Goal: Task Accomplishment & Management: Use online tool/utility

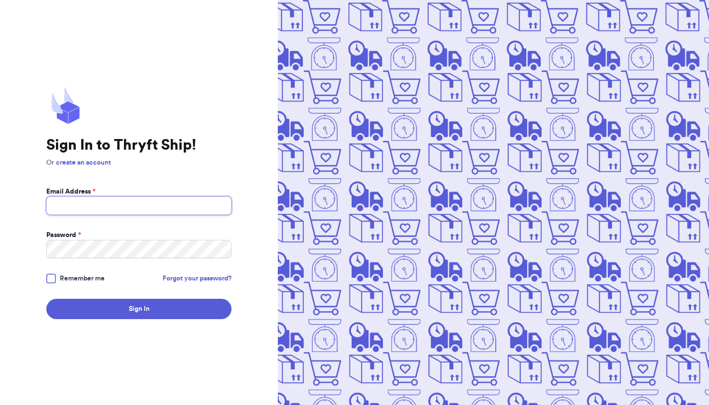
type input "angelafrncsc8@gmail.com"
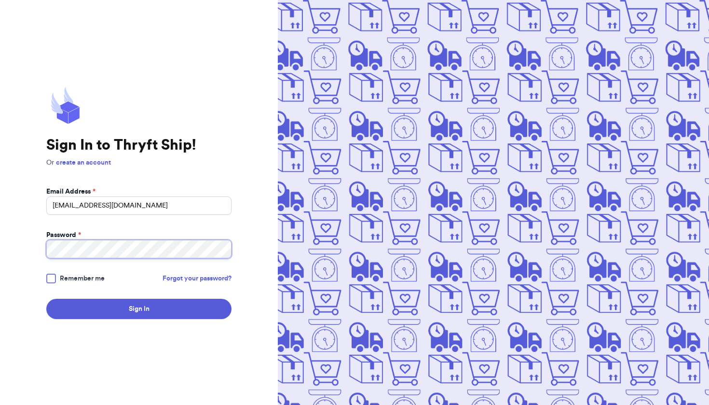
click at [139, 309] on button "Sign In" at bounding box center [138, 309] width 185 height 20
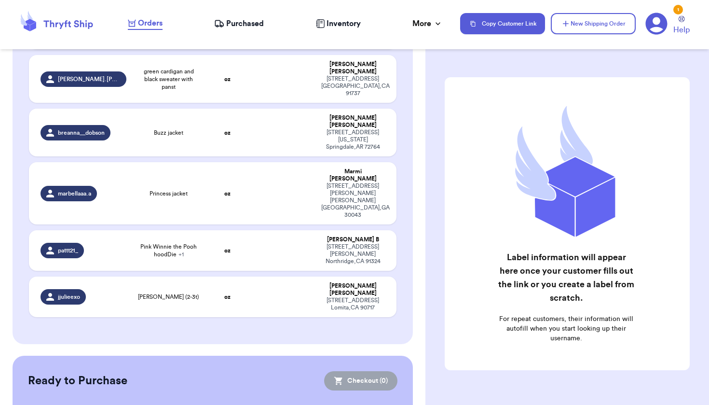
scroll to position [425, 0]
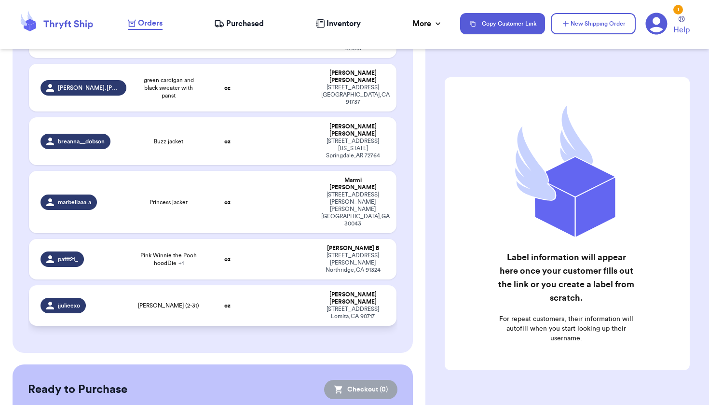
click at [315, 285] on td "[PERSON_NAME] [STREET_ADDRESS]" at bounding box center [355, 305] width 81 height 41
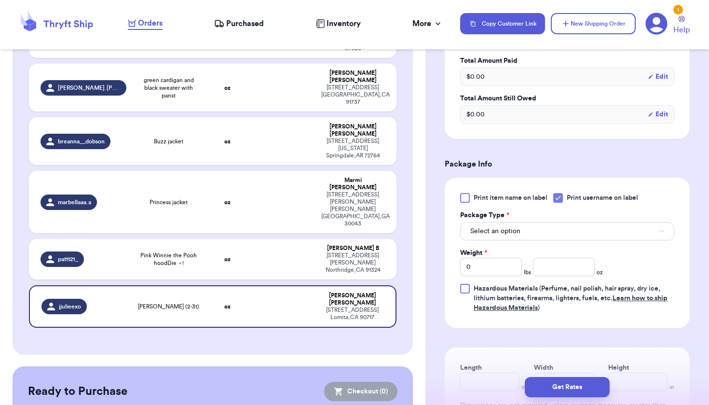
scroll to position [307, 0]
click at [541, 230] on button "Select an option" at bounding box center [567, 230] width 214 height 18
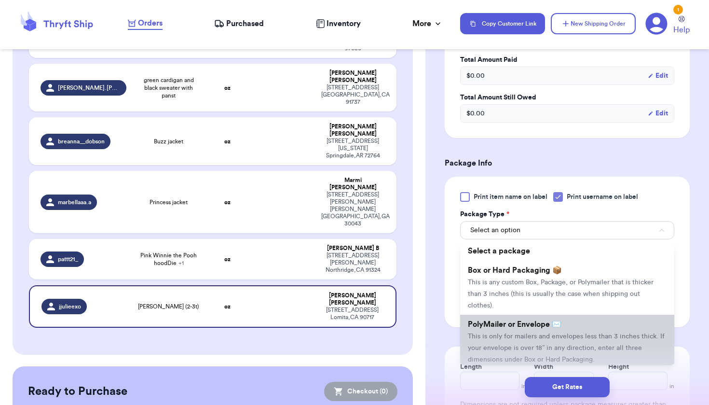
click at [508, 326] on span "PolyMailer or Envelope ✉️" at bounding box center [515, 324] width 94 height 8
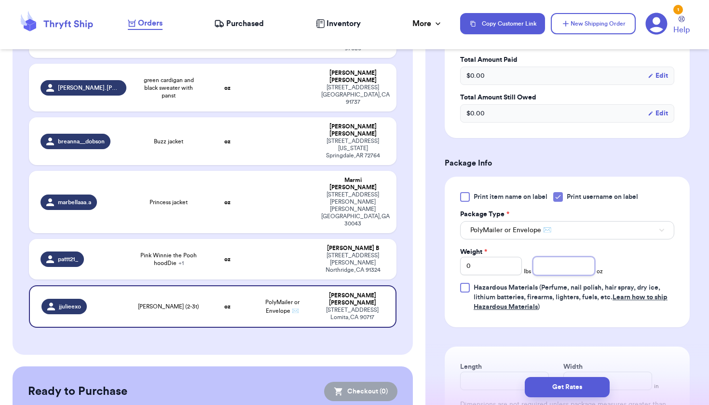
click at [545, 266] on input "number" at bounding box center [564, 266] width 62 height 18
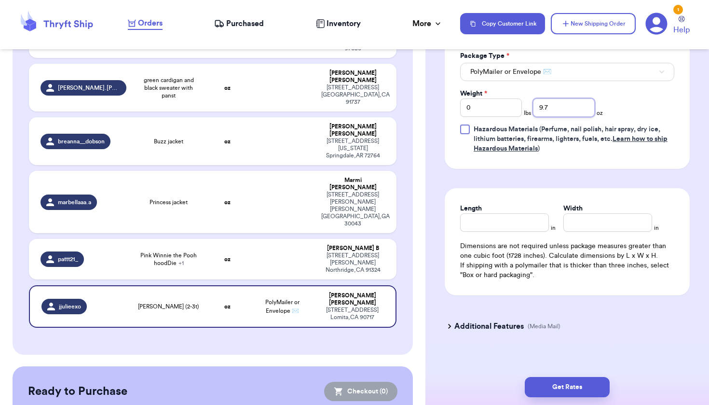
scroll to position [467, 0]
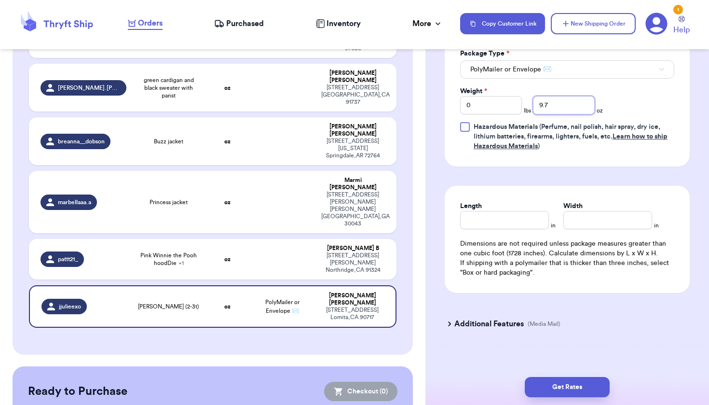
type input "9.7"
type input "7"
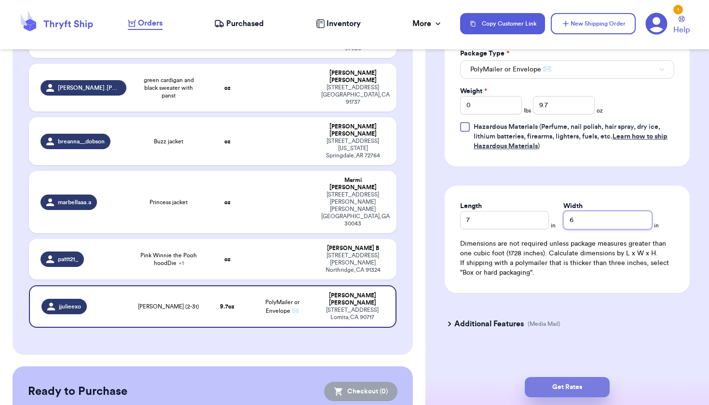
type input "6"
click at [587, 384] on button "Get Rates" at bounding box center [567, 387] width 85 height 20
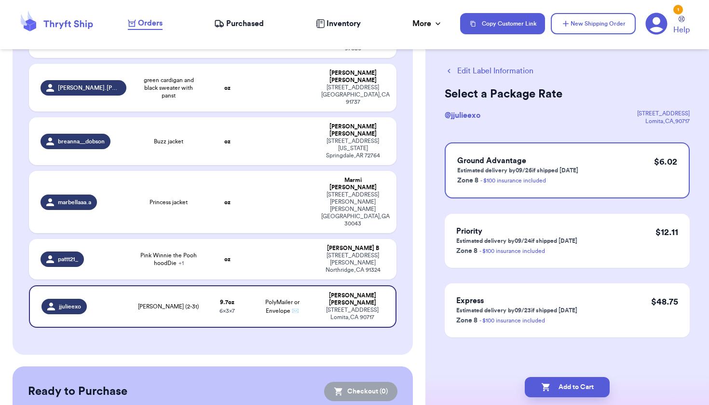
scroll to position [0, 0]
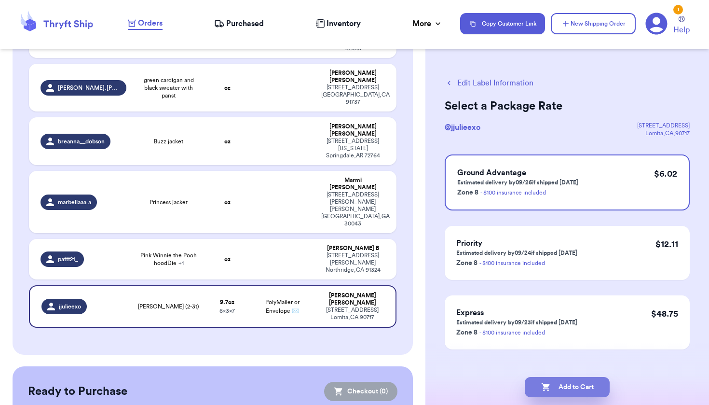
click at [587, 384] on button "Add to Cart" at bounding box center [567, 387] width 85 height 20
checkbox input "true"
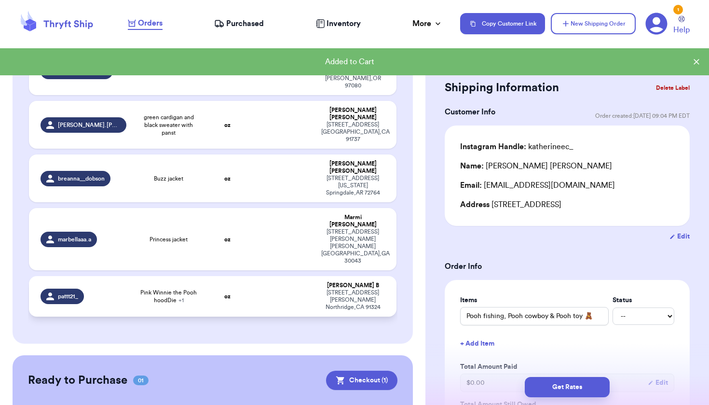
click at [202, 276] on td "Pink Winnie the Pooh hoodDie + 1" at bounding box center [168, 296] width 73 height 41
type input "Pink Winnie the Pooh hoodDie"
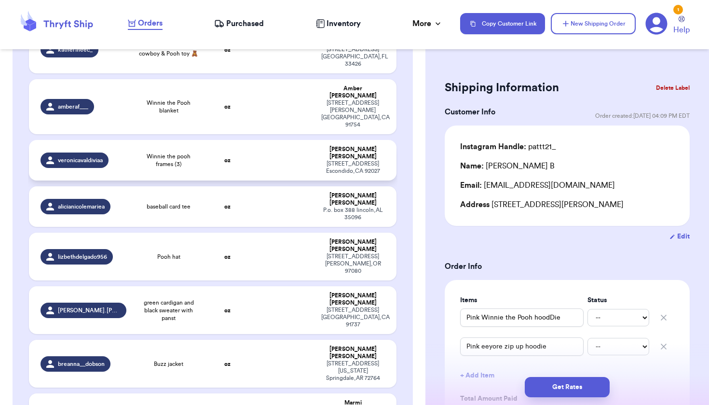
scroll to position [212, 0]
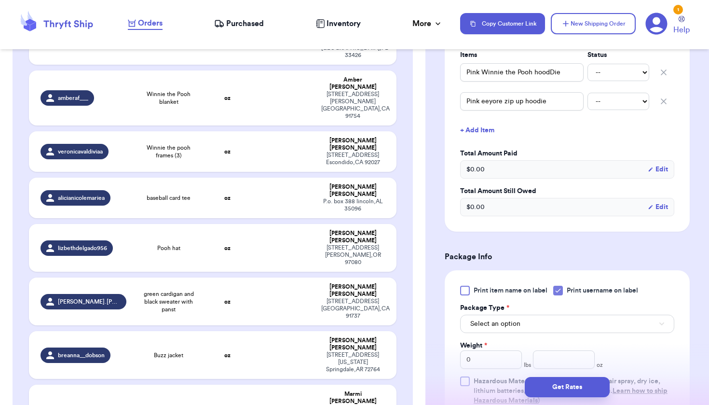
click at [528, 262] on h3 "Package Info" at bounding box center [567, 257] width 245 height 12
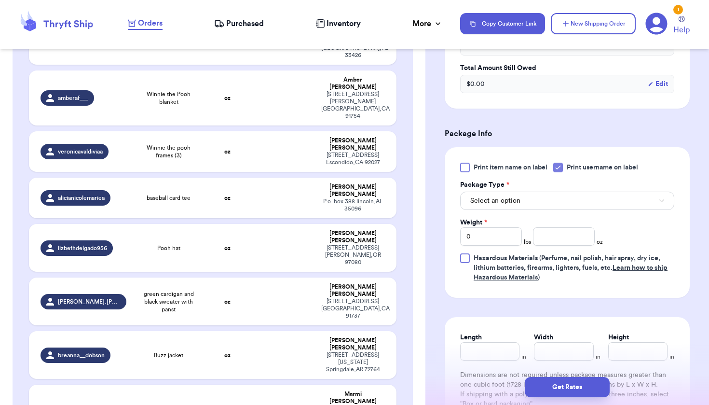
scroll to position [377, 0]
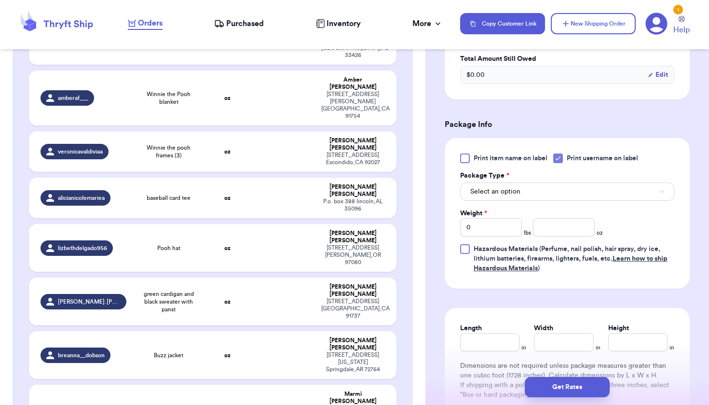
click at [531, 198] on button "Select an option" at bounding box center [567, 191] width 214 height 18
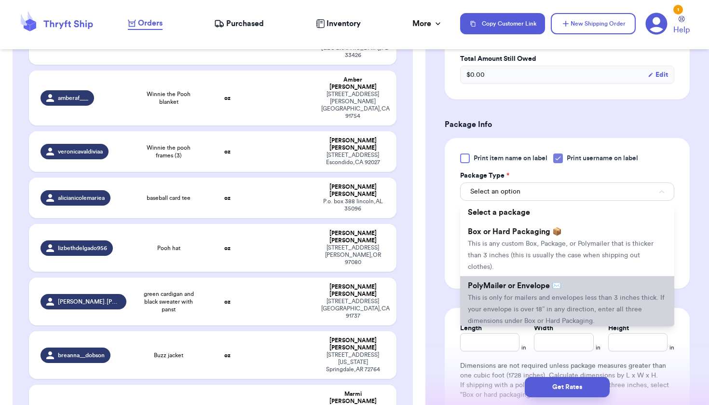
click at [512, 311] on span "This is only for mailers and envelopes less than 3 inches thick. If your envelo…" at bounding box center [566, 309] width 197 height 30
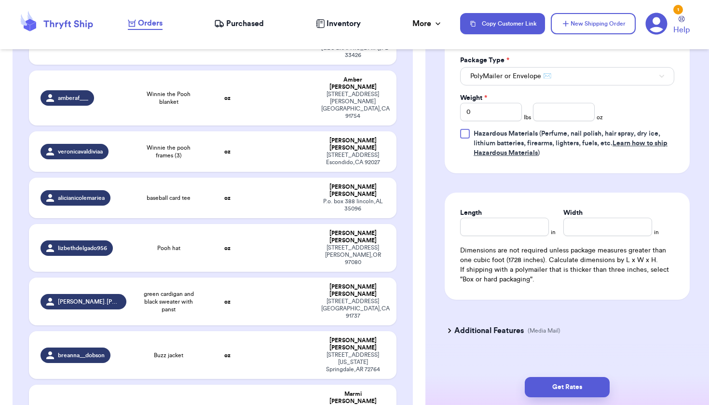
scroll to position [480, 0]
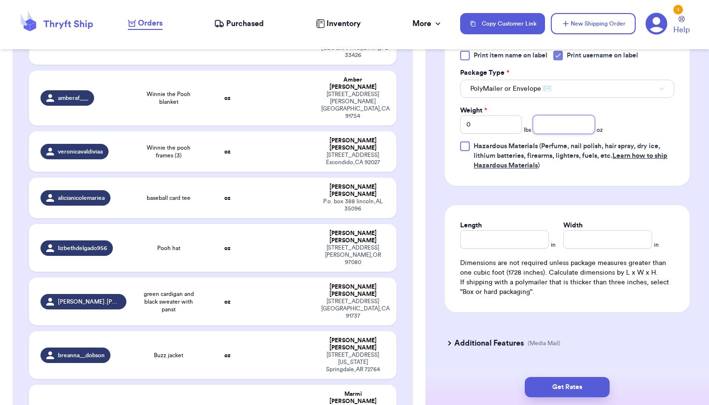
click at [560, 133] on input "number" at bounding box center [564, 124] width 62 height 18
type input "10.2"
type input "8"
type input "6"
click at [595, 381] on button "Get Rates" at bounding box center [567, 387] width 85 height 20
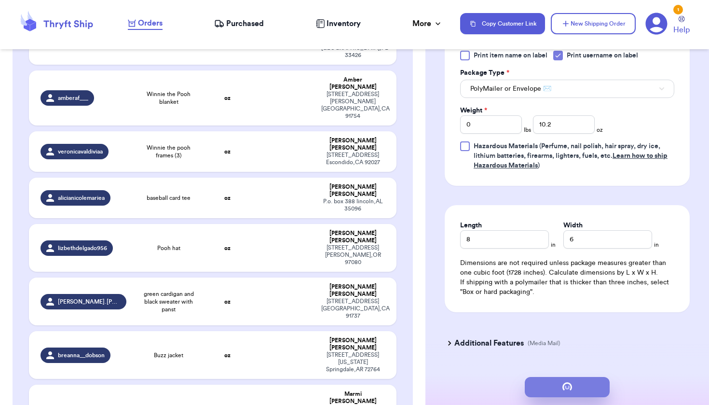
scroll to position [0, 0]
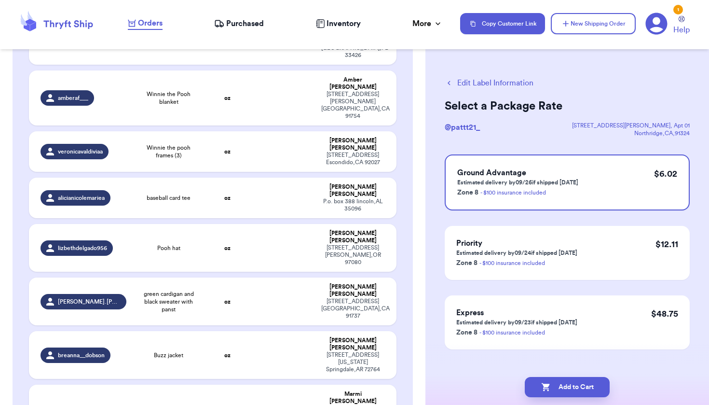
click at [595, 381] on button "Add to Cart" at bounding box center [567, 387] width 85 height 20
checkbox input "true"
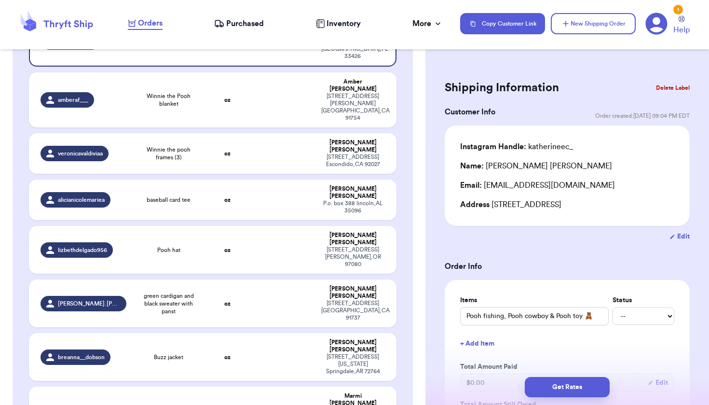
type input "Princess jacket"
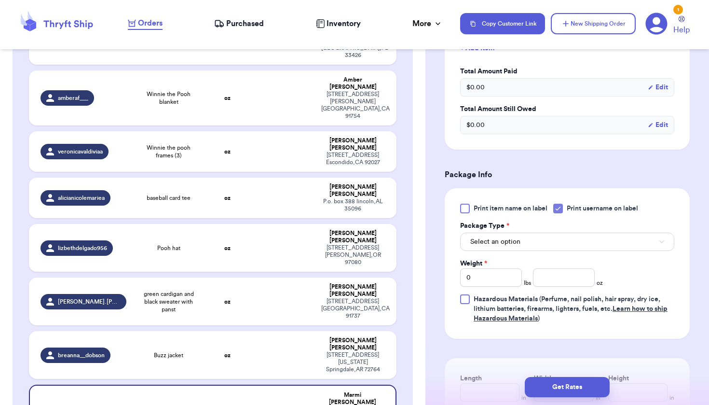
scroll to position [308, 0]
click at [552, 232] on button "Select an option" at bounding box center [567, 240] width 214 height 18
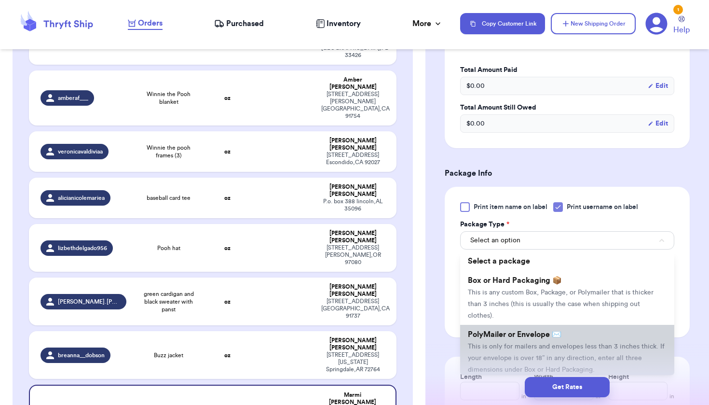
click at [535, 331] on li "PolyMailer or Envelope ✉️ This is only for mailers and envelopes less than 3 in…" at bounding box center [567, 352] width 214 height 54
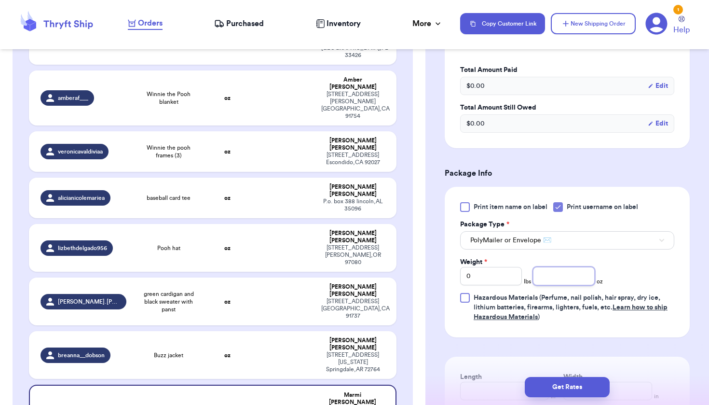
click at [543, 267] on input "number" at bounding box center [564, 276] width 62 height 18
type input "6.4"
type input "7"
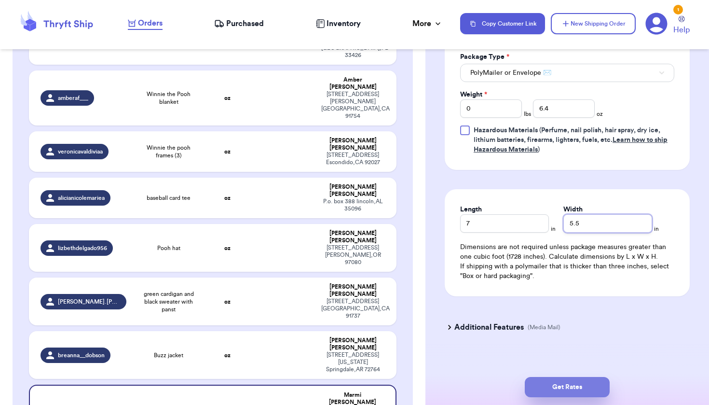
type input "5.5"
click at [565, 393] on button "Get Rates" at bounding box center [567, 387] width 85 height 20
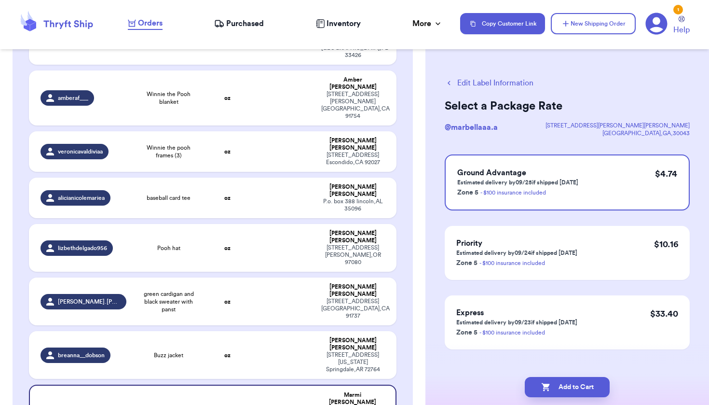
click at [565, 393] on button "Add to Cart" at bounding box center [567, 387] width 85 height 20
checkbox input "true"
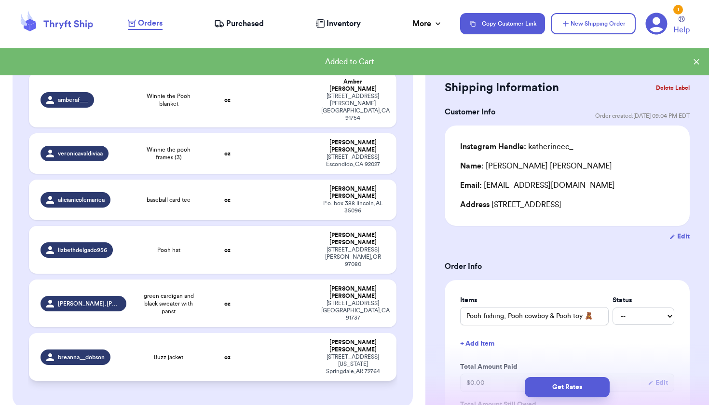
click at [253, 333] on td at bounding box center [282, 357] width 66 height 48
type input "Buzz jacket"
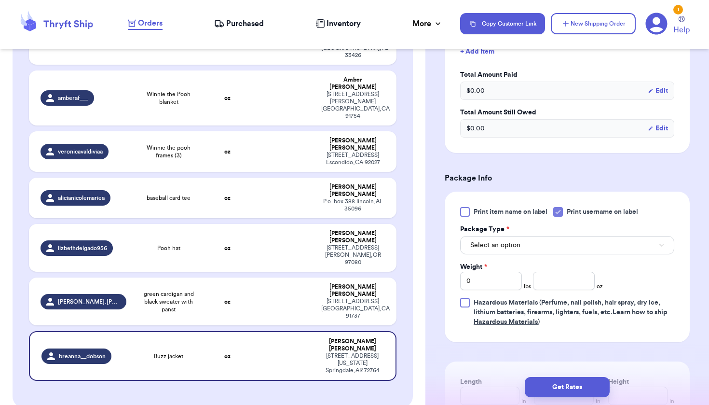
scroll to position [295, 0]
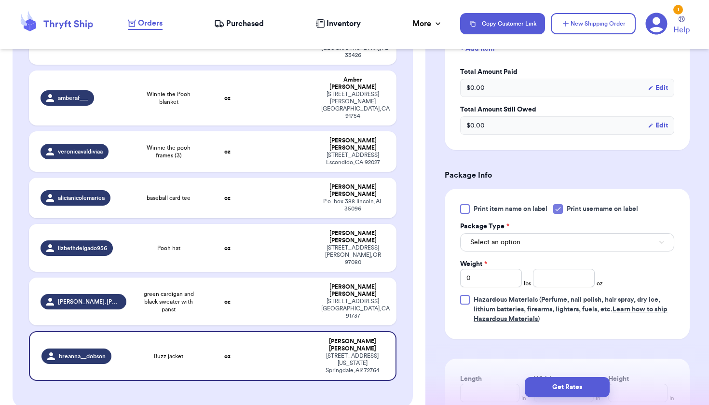
click at [504, 251] on button "Select an option" at bounding box center [567, 242] width 214 height 18
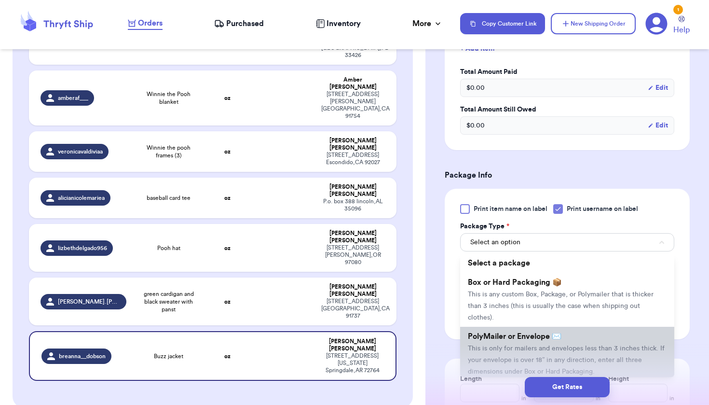
click at [505, 365] on span "This is only for mailers and envelopes less than 3 inches thick. If your envelo…" at bounding box center [566, 360] width 197 height 30
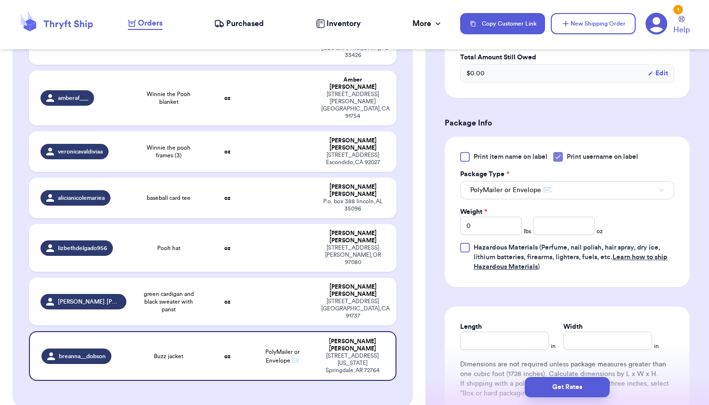
scroll to position [360, 0]
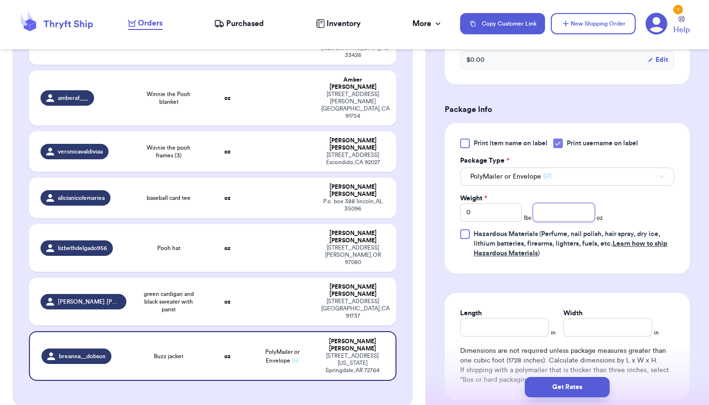
click at [554, 221] on input "number" at bounding box center [564, 212] width 62 height 18
type input "10.6"
type input "7"
type input "6"
click at [542, 387] on button "Get Rates" at bounding box center [567, 387] width 85 height 20
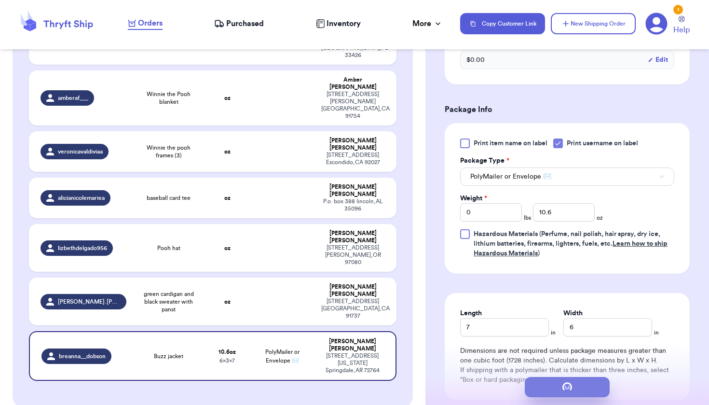
scroll to position [12, 0]
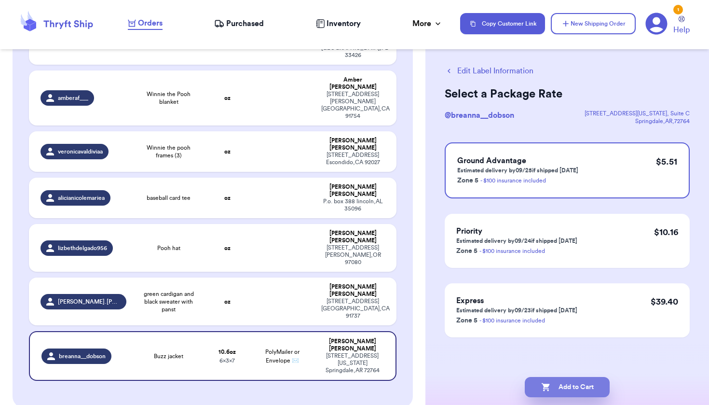
click at [577, 382] on button "Add to Cart" at bounding box center [567, 387] width 85 height 20
checkbox input "true"
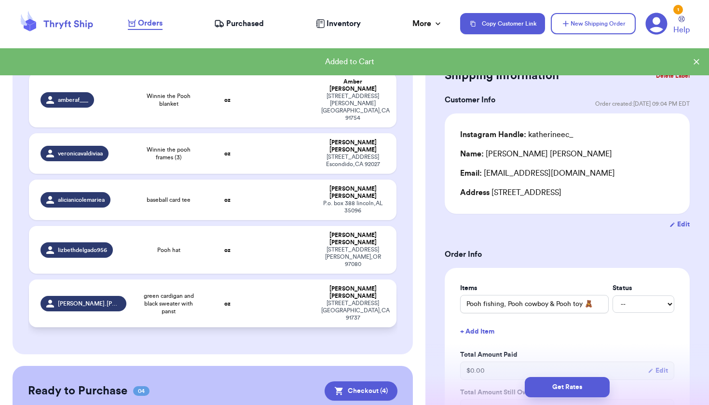
click at [327, 300] on div "[STREET_ADDRESS]" at bounding box center [352, 311] width 63 height 22
type input "green cardigan and black sweater with panst"
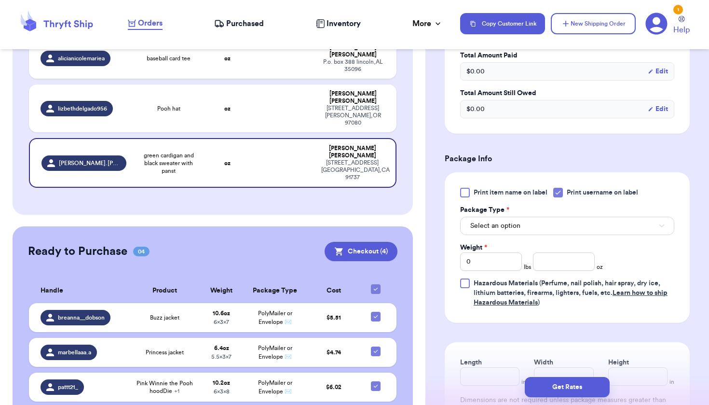
scroll to position [317, 0]
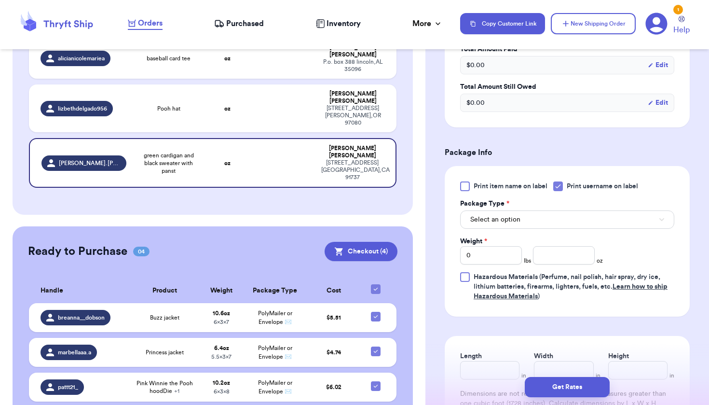
click at [502, 229] on button "Select an option" at bounding box center [567, 219] width 214 height 18
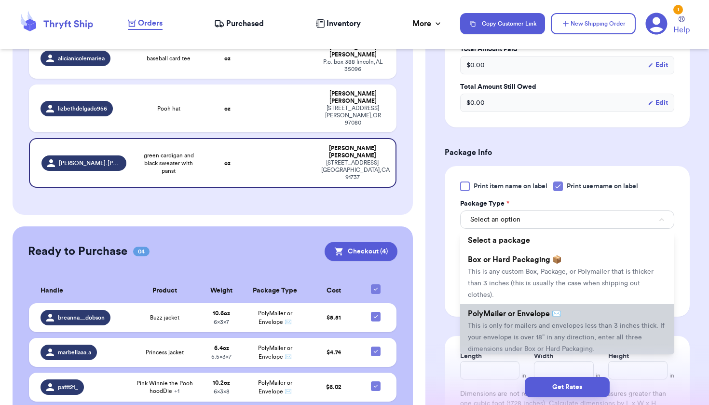
click at [501, 317] on span "PolyMailer or Envelope ✉️" at bounding box center [515, 314] width 94 height 8
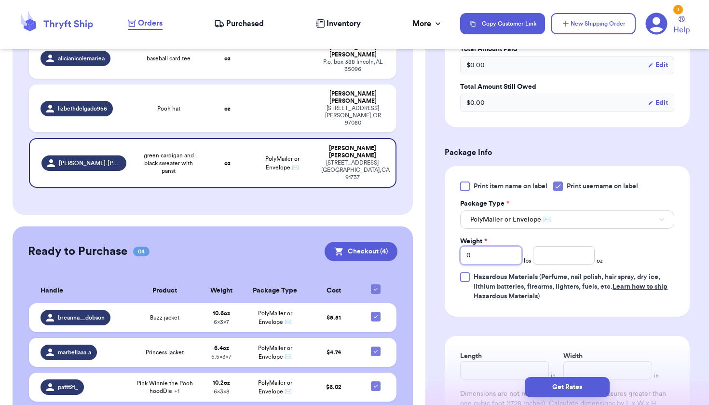
click at [503, 264] on input "0" at bounding box center [491, 255] width 62 height 18
type input "1"
type input "0.9"
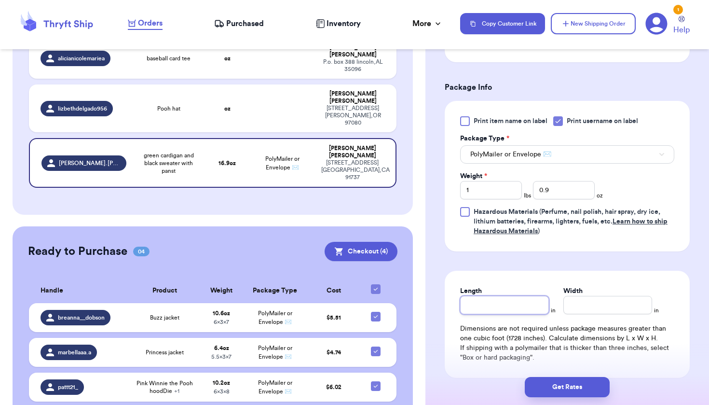
scroll to position [383, 0]
type input "7.5"
type input "7"
click at [581, 386] on button "Get Rates" at bounding box center [567, 387] width 85 height 20
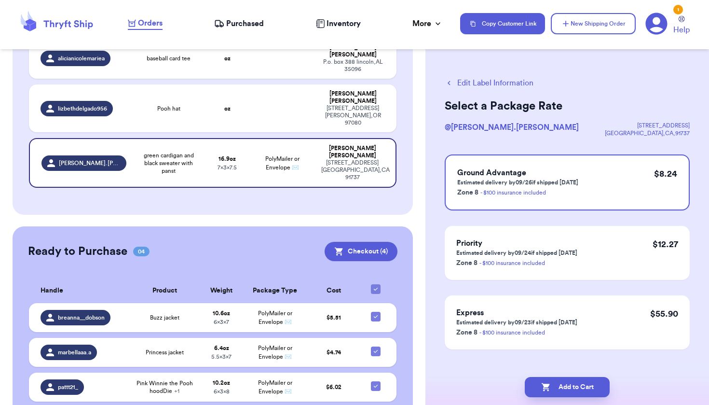
click at [581, 386] on button "Add to Cart" at bounding box center [567, 387] width 85 height 20
checkbox input "true"
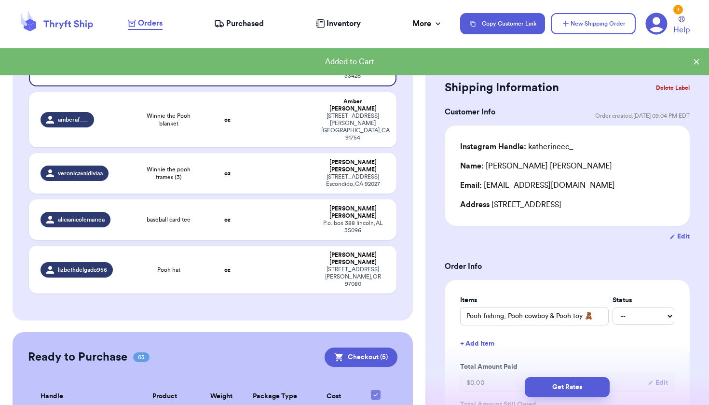
scroll to position [191, 0]
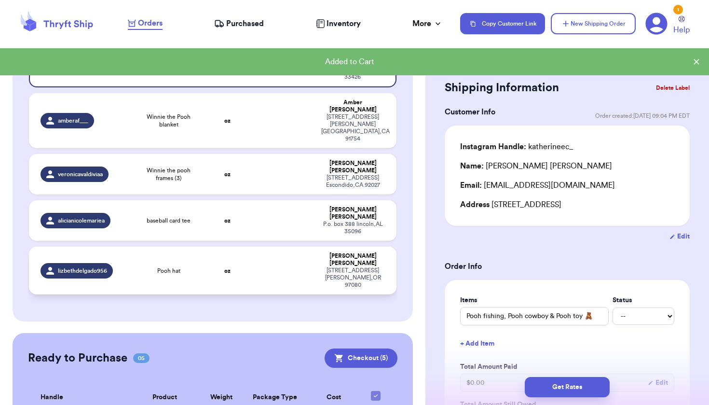
click at [249, 247] on td at bounding box center [282, 270] width 66 height 48
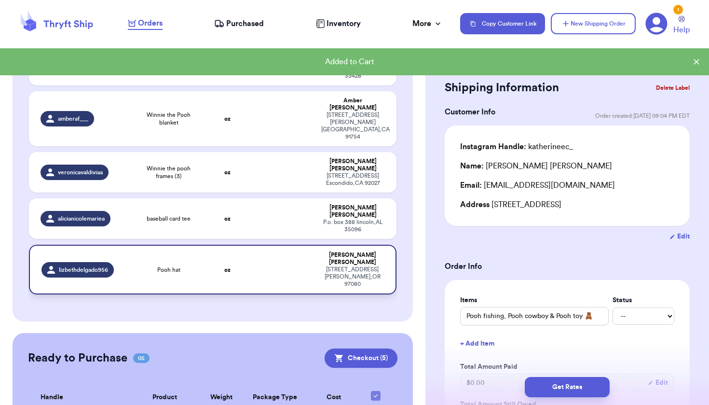
type input "Pooh hat"
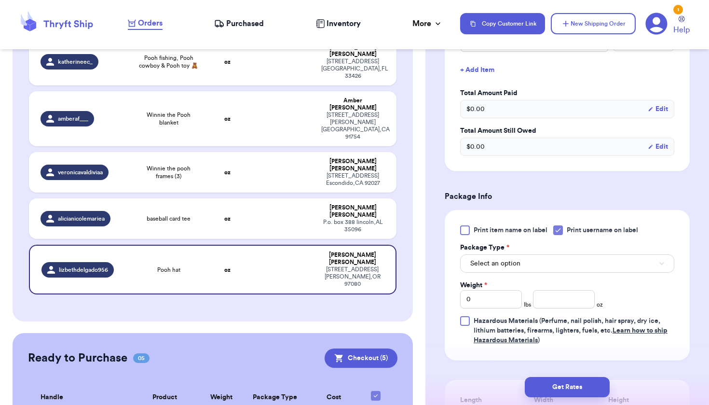
scroll to position [286, 0]
click at [553, 289] on input "number" at bounding box center [564, 298] width 62 height 18
click at [546, 251] on div "Select an option" at bounding box center [567, 261] width 214 height 20
click at [542, 253] on button "Select an option" at bounding box center [567, 262] width 214 height 18
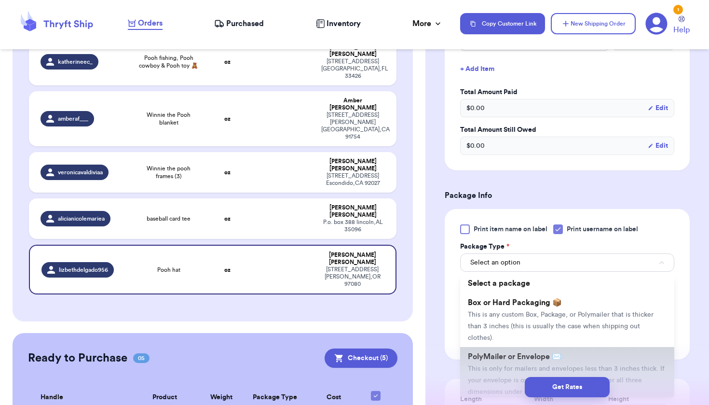
click at [511, 354] on li "PolyMailer or Envelope ✉️ This is only for mailers and envelopes less than 3 in…" at bounding box center [567, 374] width 214 height 54
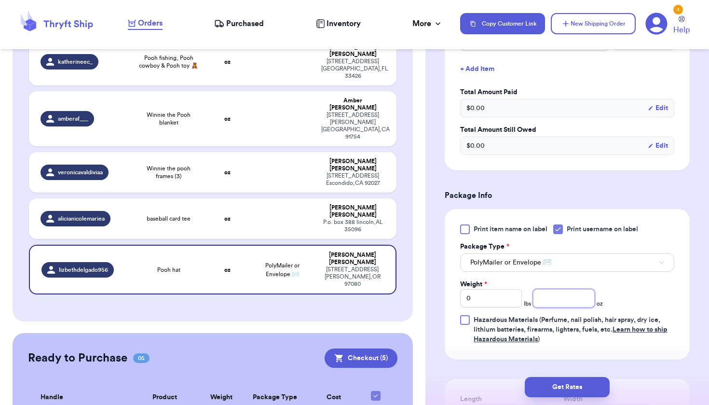
click at [557, 289] on input "number" at bounding box center [564, 298] width 62 height 18
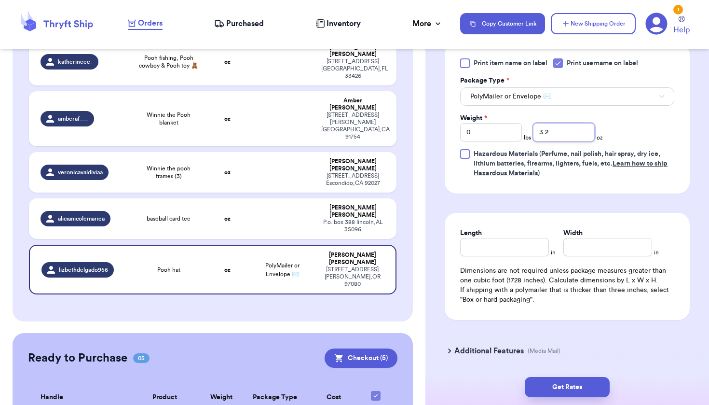
scroll to position [460, 0]
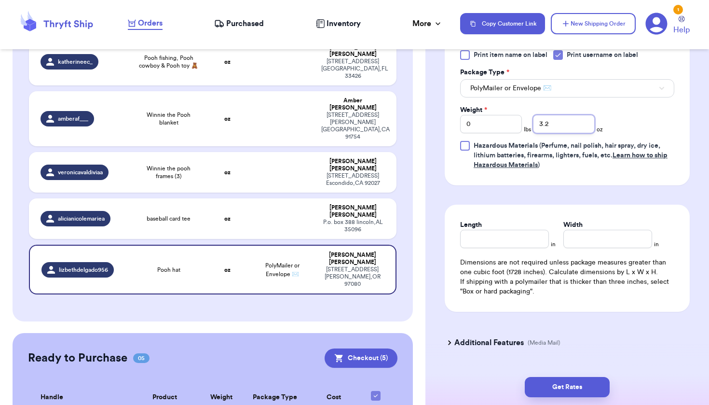
type input "3.2"
click at [516, 235] on input "Length" at bounding box center [504, 239] width 89 height 18
type input "6"
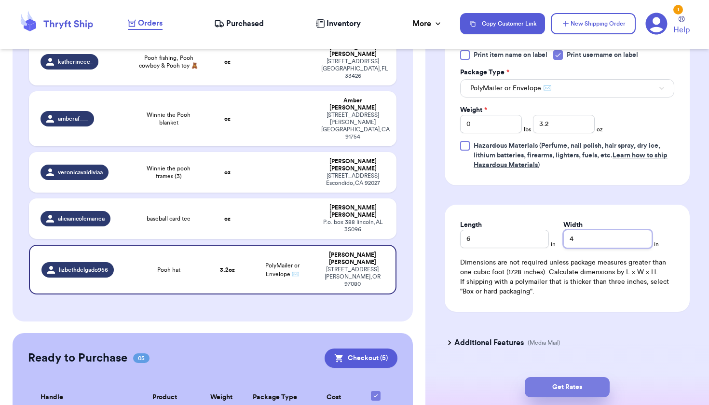
type input "4"
click at [578, 382] on button "Get Rates" at bounding box center [567, 387] width 85 height 20
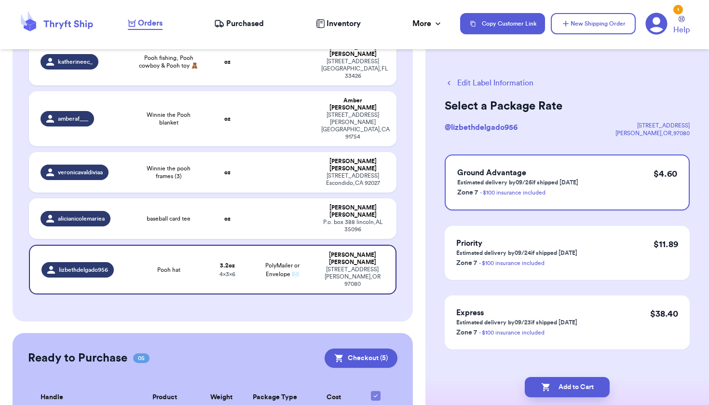
click at [578, 382] on button "Add to Cart" at bounding box center [567, 387] width 85 height 20
checkbox input "true"
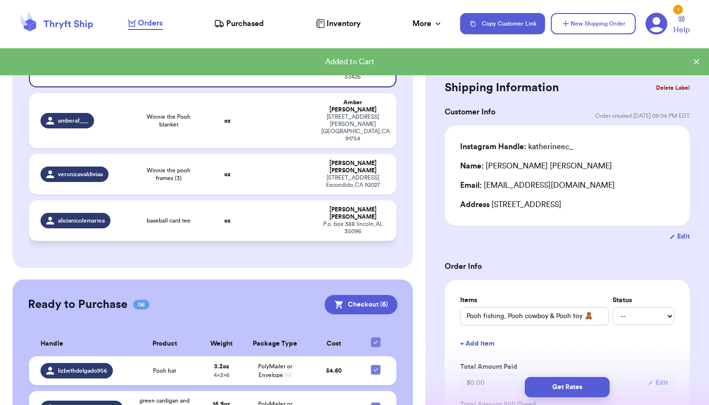
click at [239, 206] on td "oz" at bounding box center [227, 220] width 44 height 41
type input "baseball card tee"
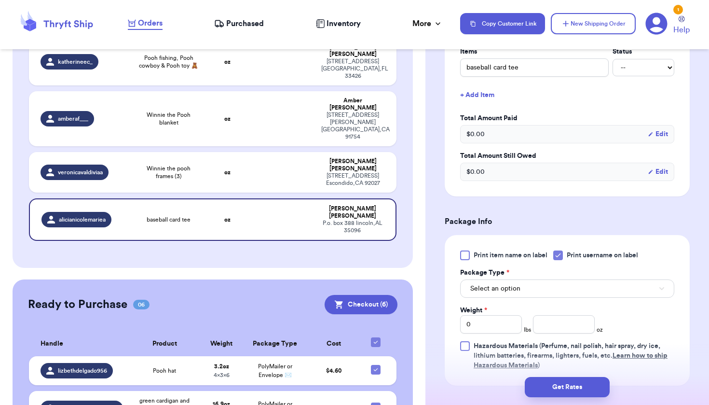
scroll to position [279, 0]
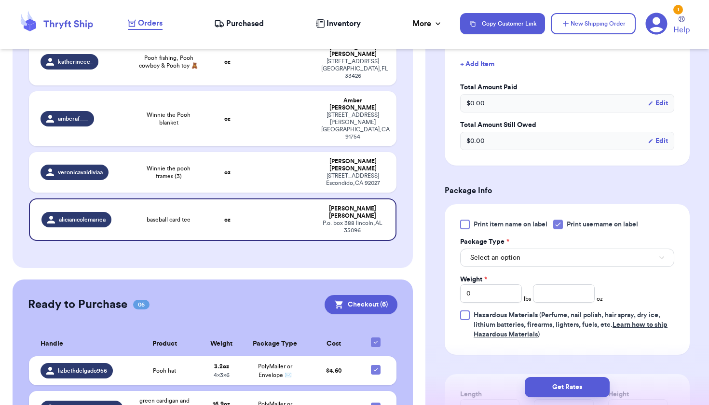
click at [548, 256] on button "Select an option" at bounding box center [567, 257] width 214 height 18
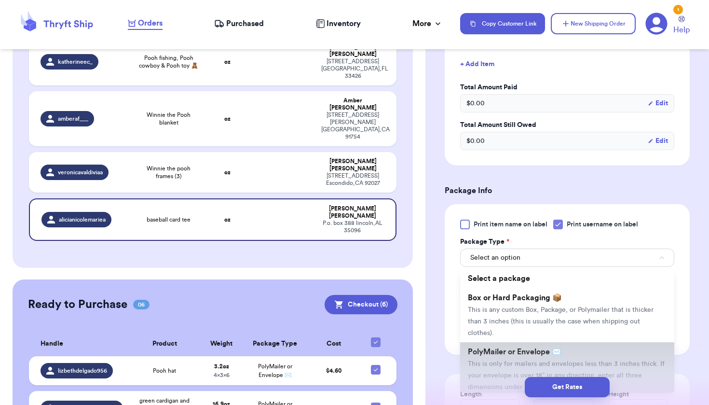
click at [516, 355] on span "PolyMailer or Envelope ✉️" at bounding box center [515, 352] width 94 height 8
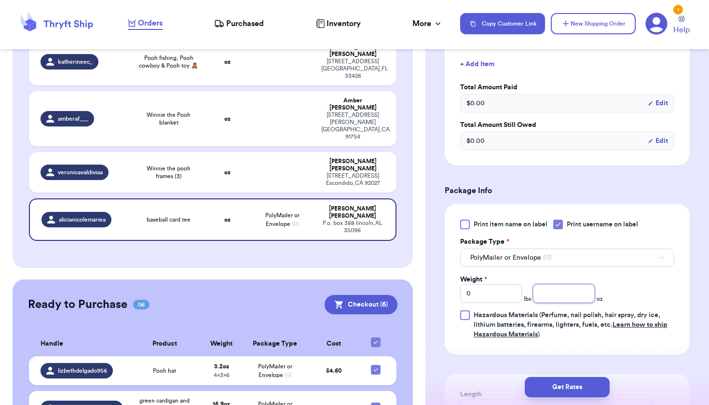
click at [550, 297] on input "number" at bounding box center [564, 293] width 62 height 18
type input "3.5"
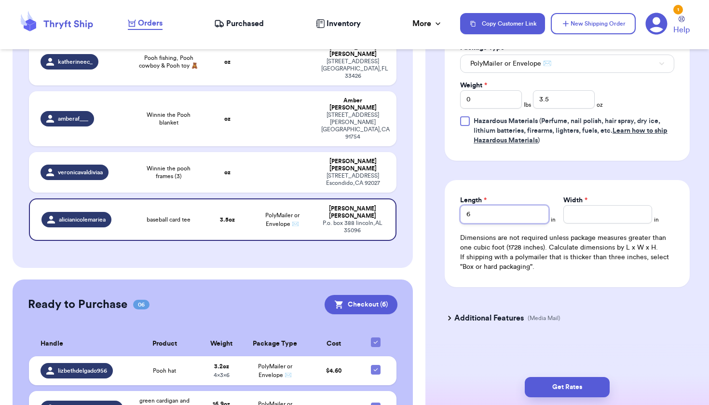
type input "6"
type input "4"
click at [576, 385] on button "Get Rates" at bounding box center [567, 387] width 85 height 20
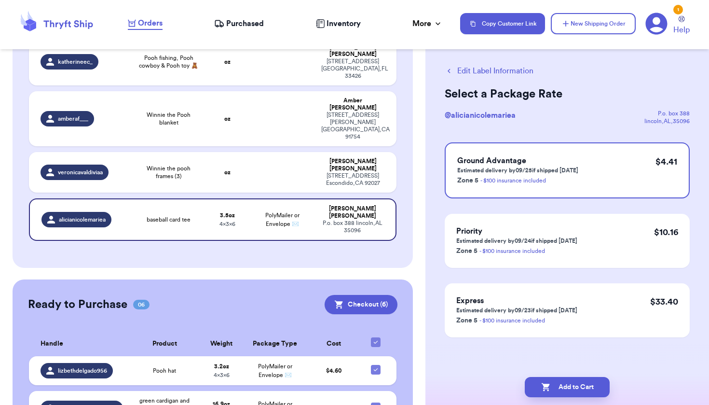
scroll to position [0, 0]
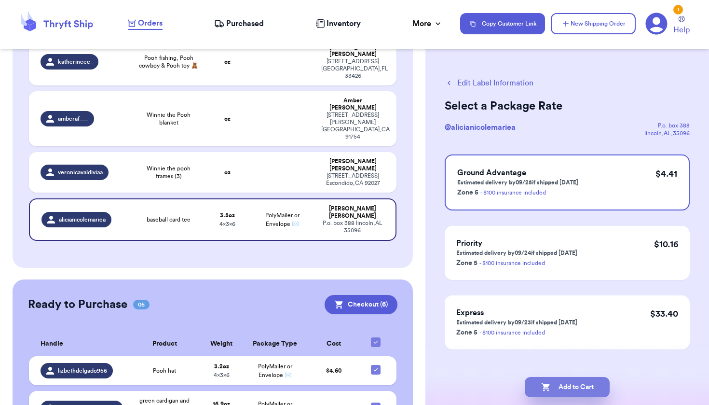
click at [576, 385] on button "Add to Cart" at bounding box center [567, 387] width 85 height 20
checkbox input "true"
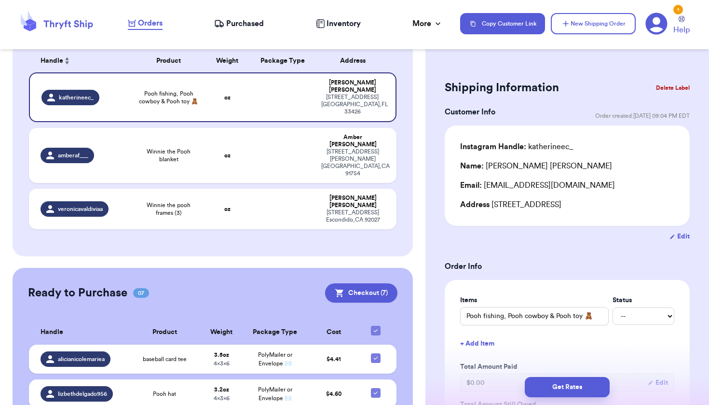
scroll to position [156, 0]
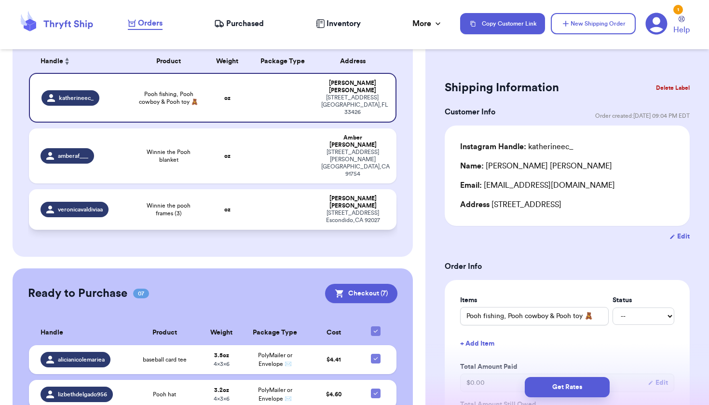
click at [267, 196] on td at bounding box center [282, 209] width 66 height 41
type input "Winnie the pooh frames (3)"
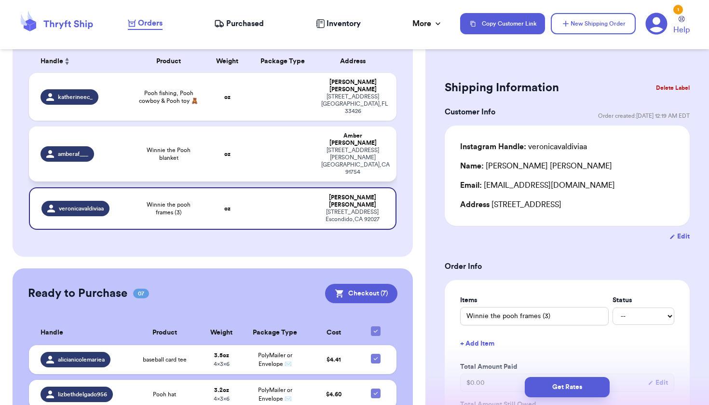
click at [297, 147] on td at bounding box center [282, 153] width 66 height 55
type input "Winnie the Pooh blanket"
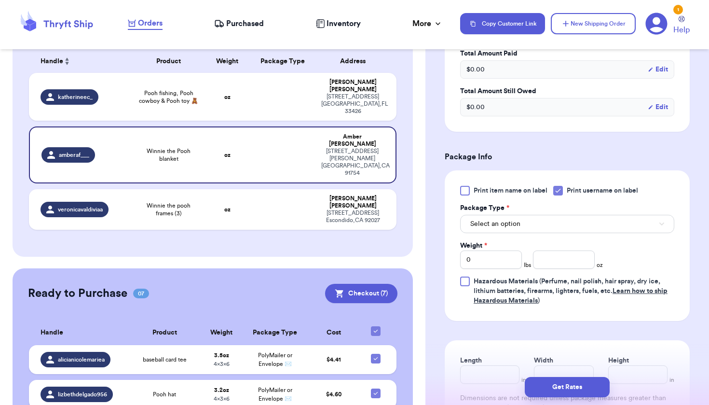
scroll to position [316, 0]
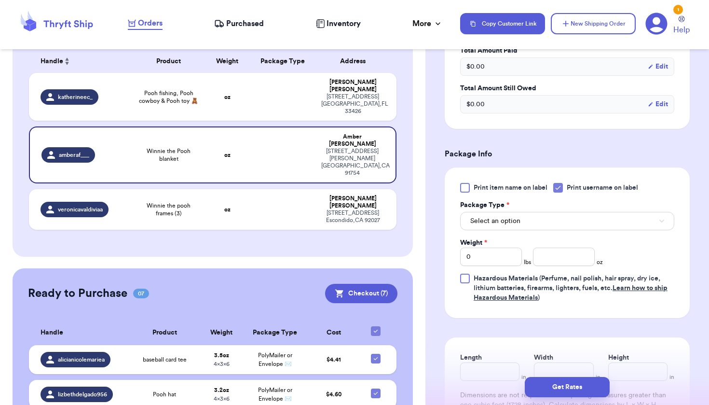
click at [533, 230] on button "Select an option" at bounding box center [567, 221] width 214 height 18
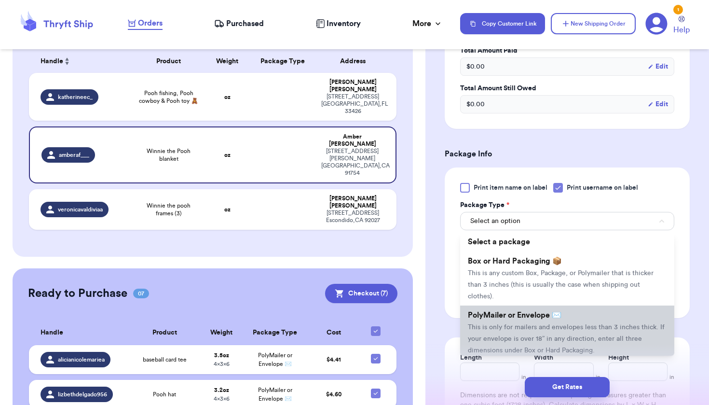
click at [512, 341] on span "This is only for mailers and envelopes less than 3 inches thick. If your envelo…" at bounding box center [566, 339] width 197 height 30
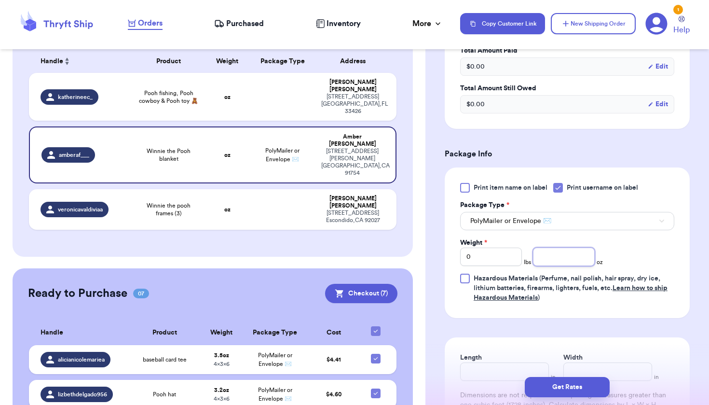
click at [552, 266] on input "number" at bounding box center [564, 256] width 62 height 18
type input "14.8"
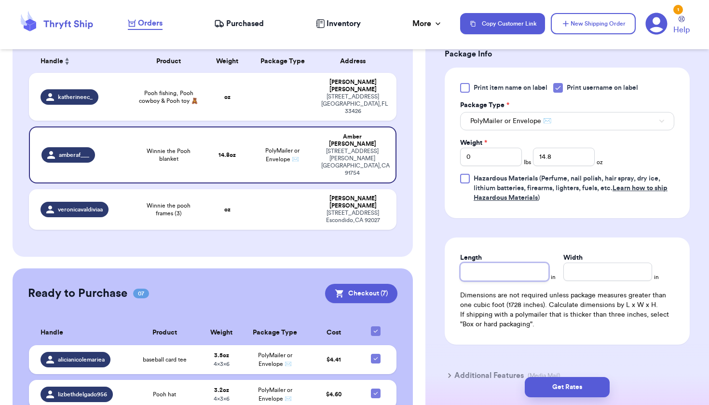
scroll to position [416, 0]
type input "9"
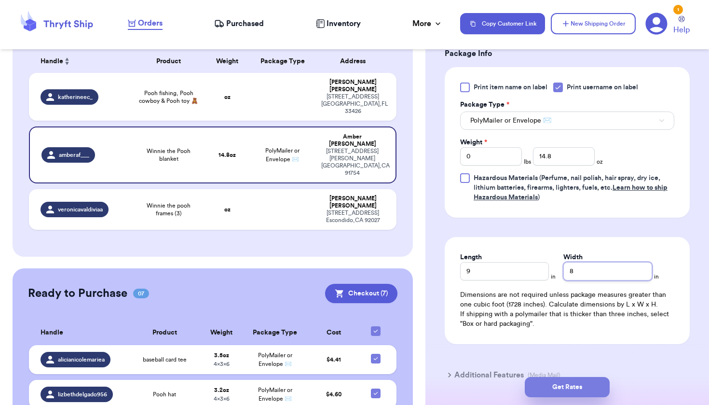
type input "8"
click at [588, 391] on button "Get Rates" at bounding box center [567, 387] width 85 height 20
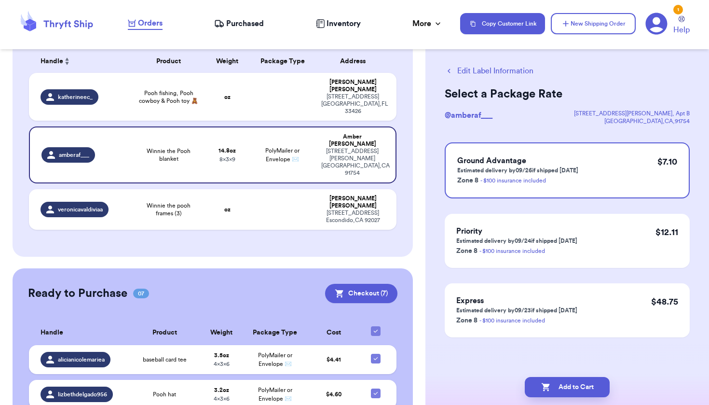
scroll to position [0, 0]
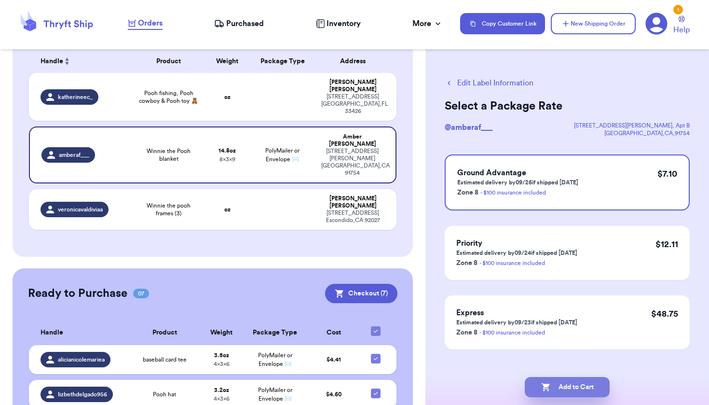
click at [588, 391] on button "Add to Cart" at bounding box center [567, 387] width 85 height 20
checkbox input "true"
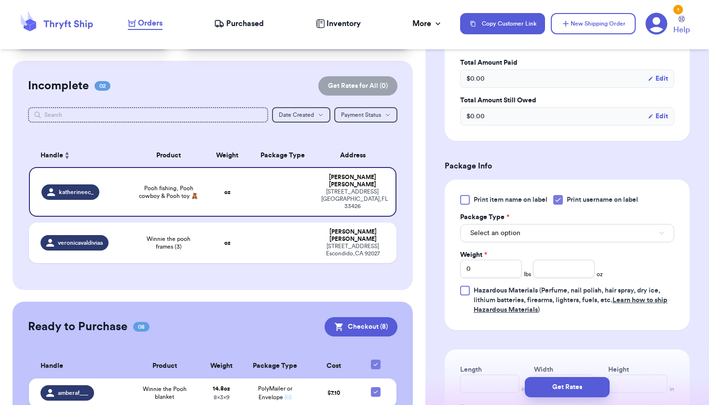
scroll to position [304, 0]
click at [555, 236] on button "Select an option" at bounding box center [567, 233] width 214 height 18
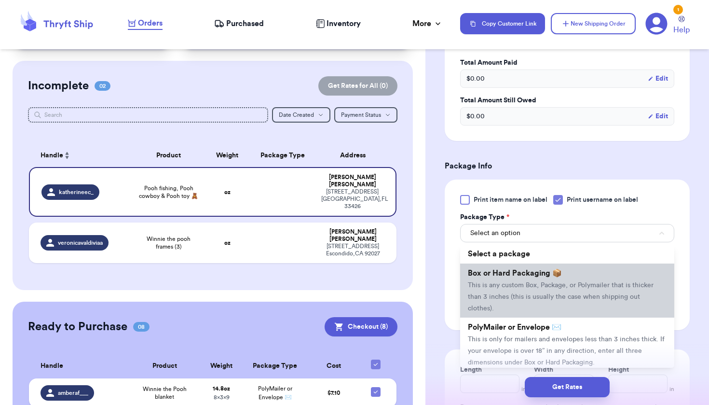
click at [552, 286] on span "This is any custom Box, Package, or Polymailer that is thicker than 3 inches (t…" at bounding box center [561, 297] width 186 height 30
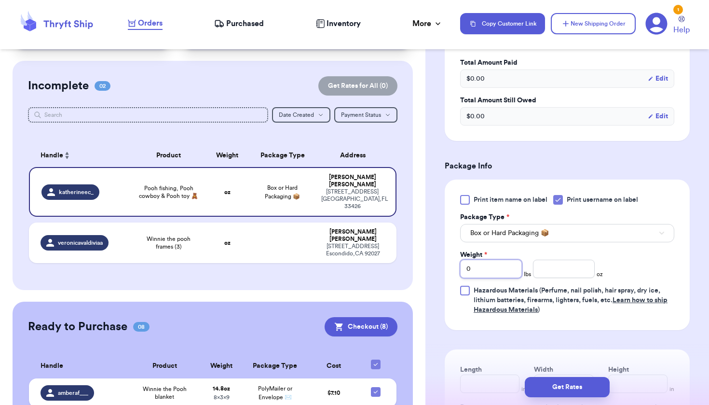
click at [478, 272] on input "0" at bounding box center [491, 268] width 62 height 18
type input "2"
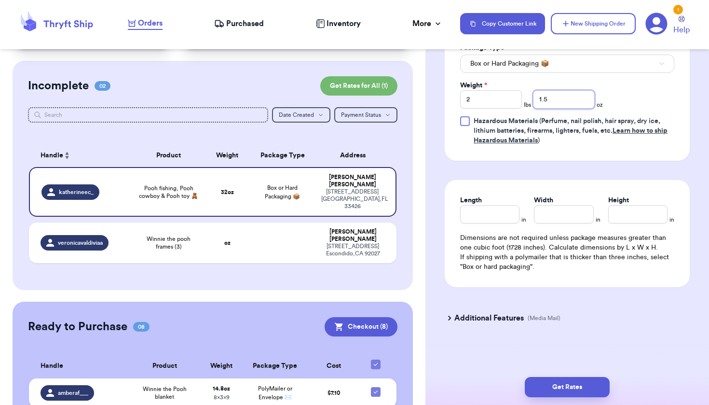
type input "1.5"
type input "9.6"
type input "7"
type input "10.3"
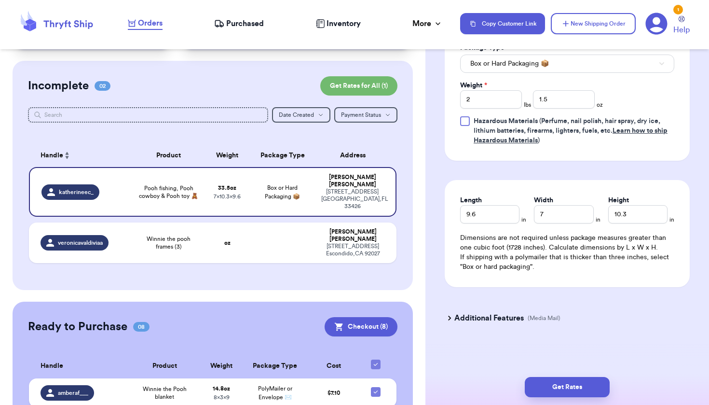
click at [582, 372] on div "Get Rates" at bounding box center [567, 387] width 284 height 36
drag, startPoint x: 579, startPoint y: 389, endPoint x: 581, endPoint y: 376, distance: 13.6
click at [581, 376] on div "Get Rates" at bounding box center [567, 387] width 284 height 36
click at [582, 380] on button "Get Rates" at bounding box center [567, 387] width 85 height 20
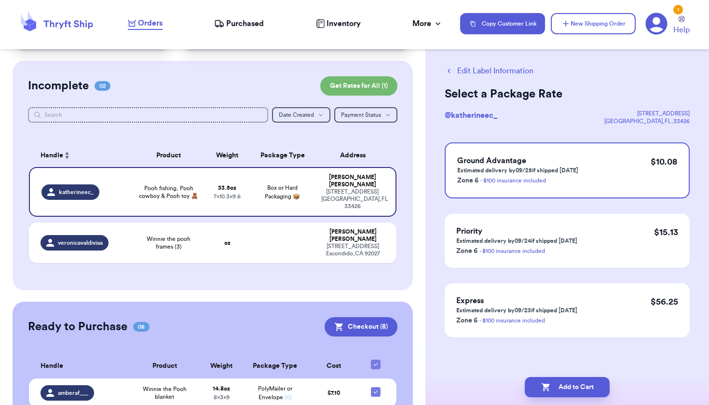
scroll to position [0, 0]
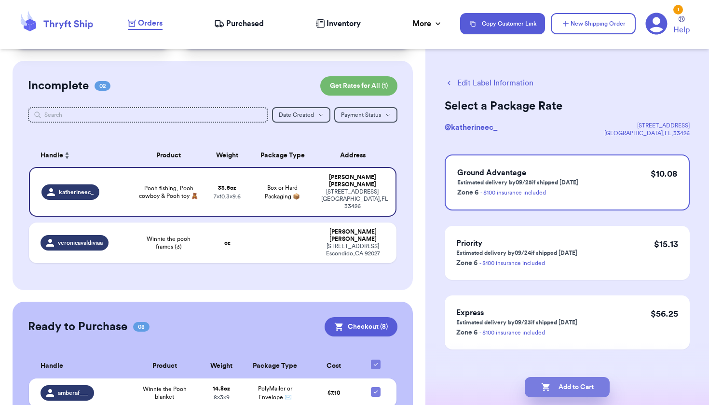
click at [582, 380] on button "Add to Cart" at bounding box center [567, 387] width 85 height 20
checkbox input "true"
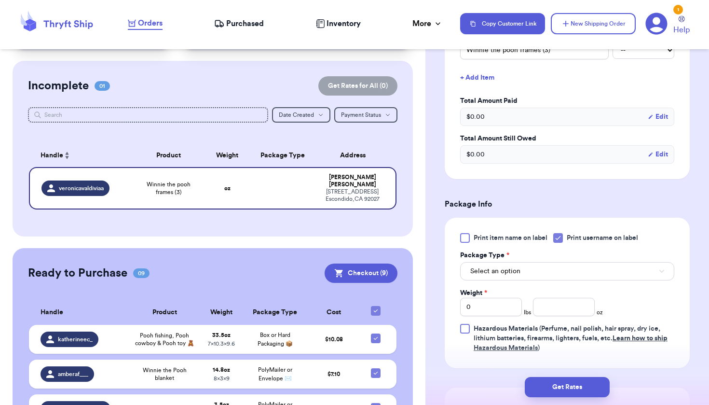
scroll to position [268, 0]
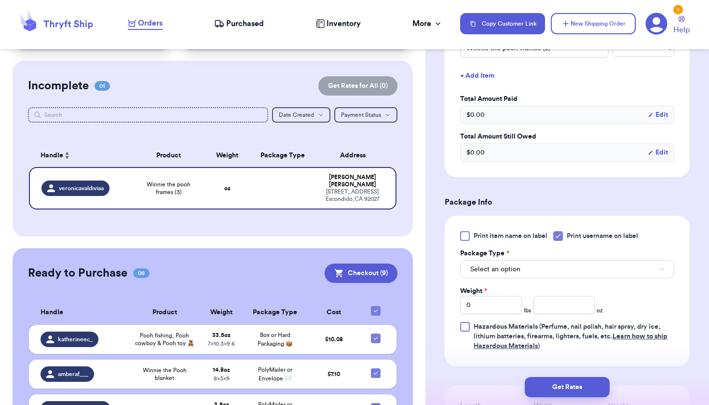
click at [545, 265] on button "Select an option" at bounding box center [567, 269] width 214 height 18
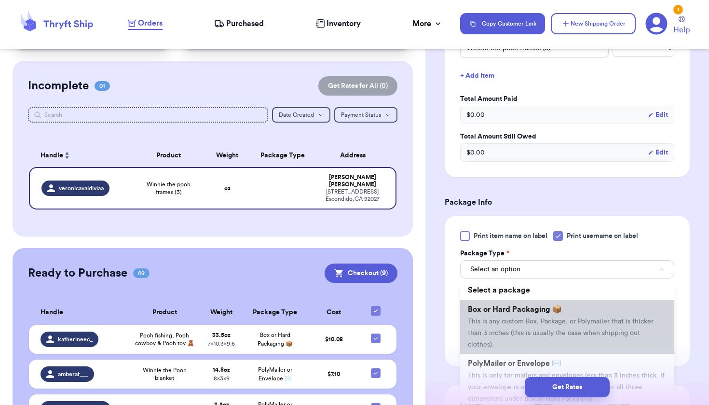
click at [524, 312] on span "Box or Hard Packaging 📦" at bounding box center [515, 309] width 94 height 8
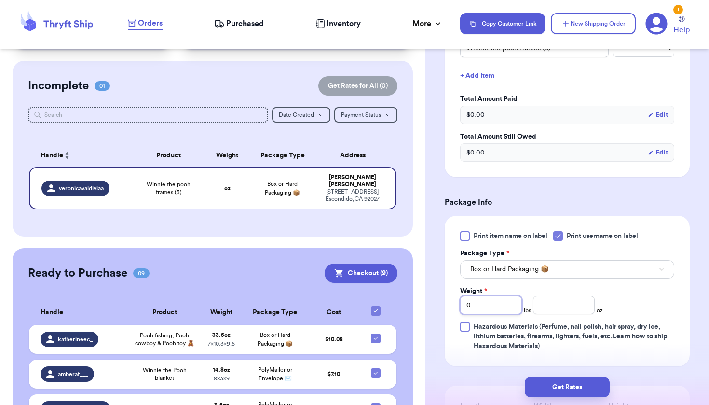
click at [508, 307] on input "0" at bounding box center [491, 305] width 62 height 18
type input "5"
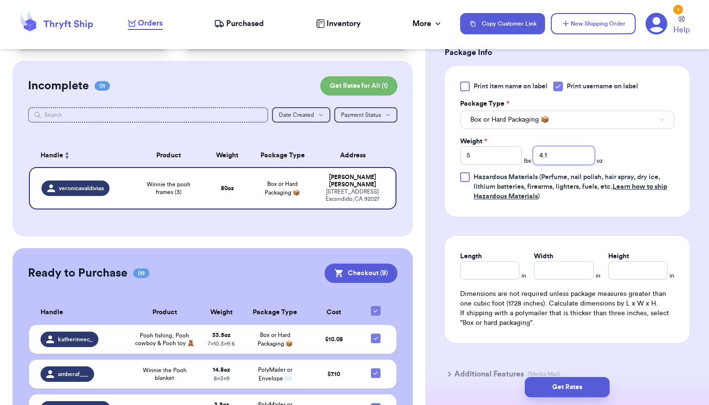
scroll to position [418, 0]
type input "4.1"
type input "17.8"
type input "13"
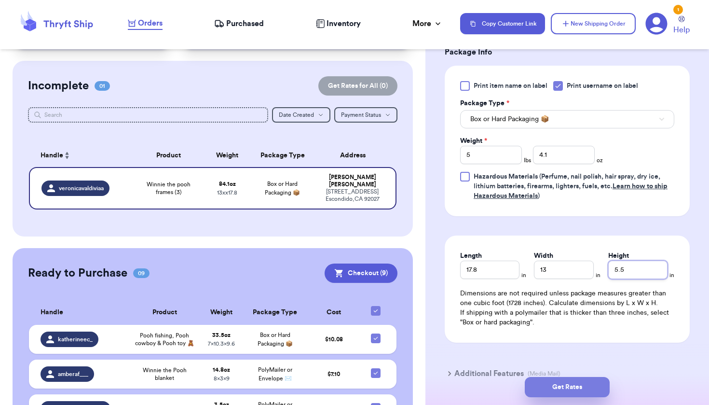
type input "5.5"
click at [560, 390] on button "Get Rates" at bounding box center [567, 387] width 85 height 20
